Goal: Information Seeking & Learning: Learn about a topic

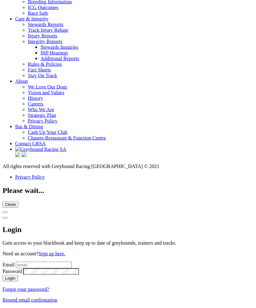
scroll to position [2235, 0]
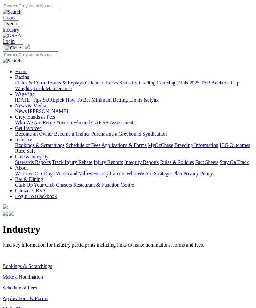
click at [40, 275] on link "Make a Nomination" at bounding box center [23, 277] width 40 height 5
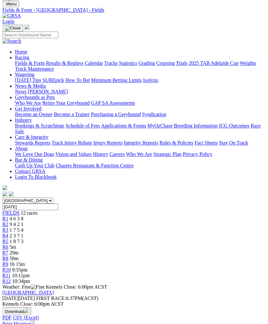
scroll to position [18, 1]
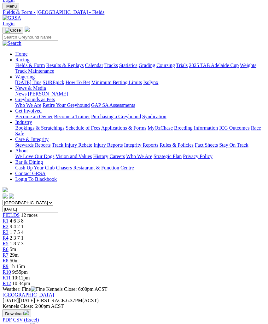
click at [9, 218] on link "R1" at bounding box center [6, 220] width 6 height 5
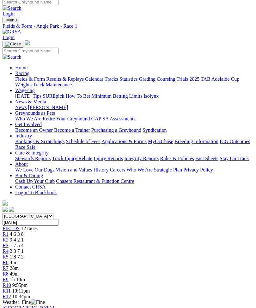
scroll to position [6, 0]
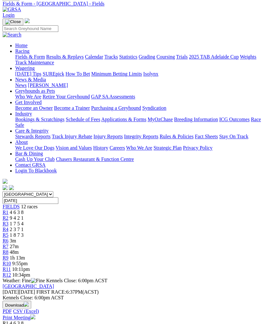
scroll to position [0, 1]
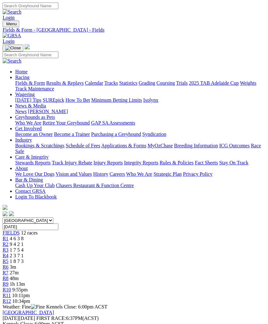
click at [9, 258] on span "R5" at bounding box center [6, 260] width 6 height 5
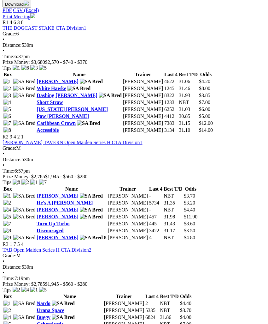
scroll to position [327, 0]
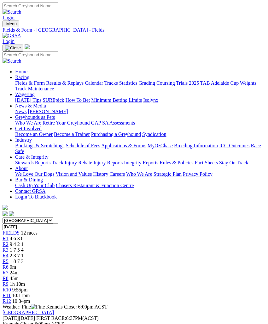
scroll to position [349, 0]
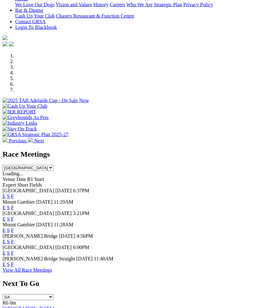
scroll to position [158, 0]
